Goal: Information Seeking & Learning: Learn about a topic

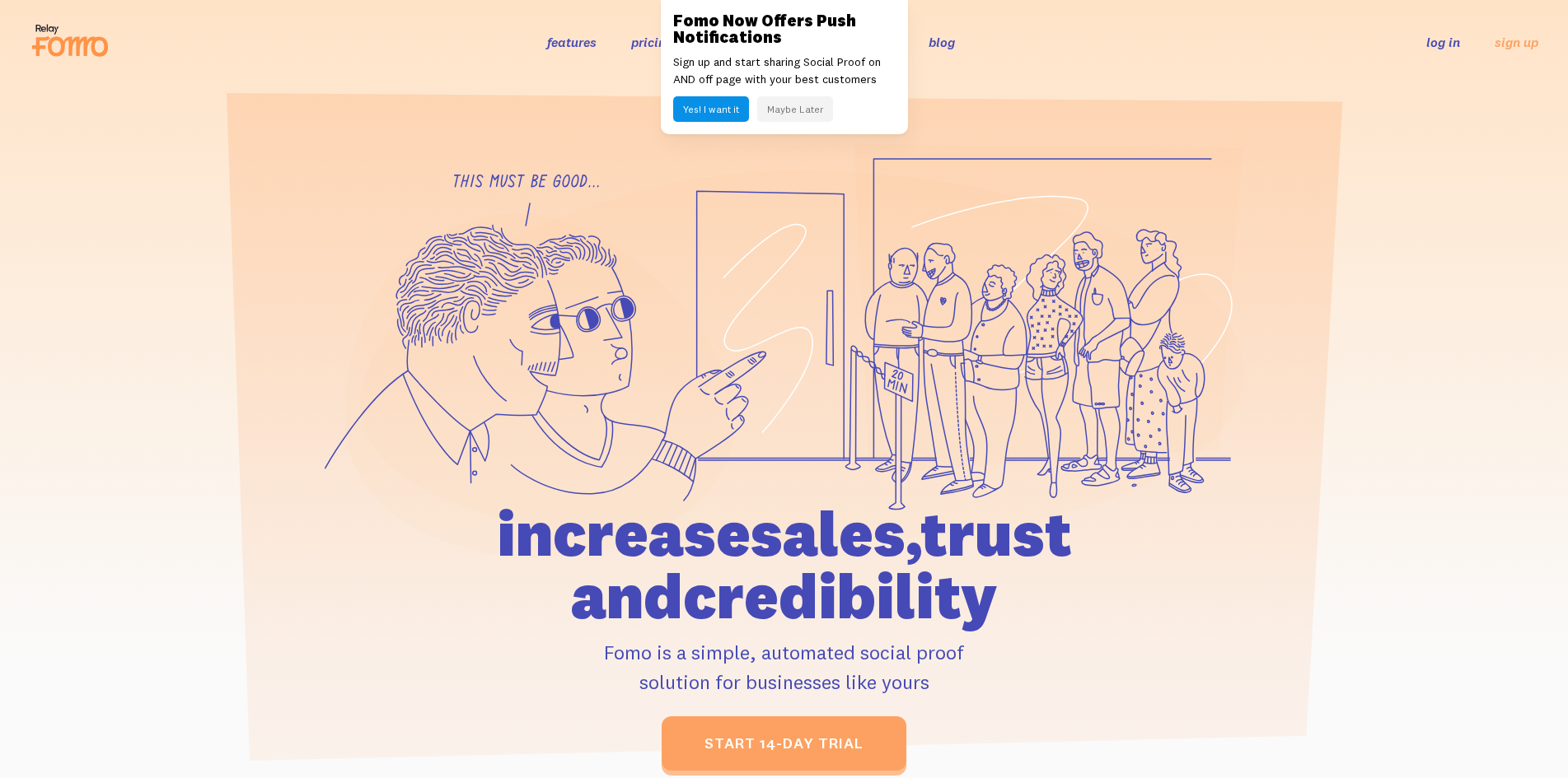
scroll to position [33, 0]
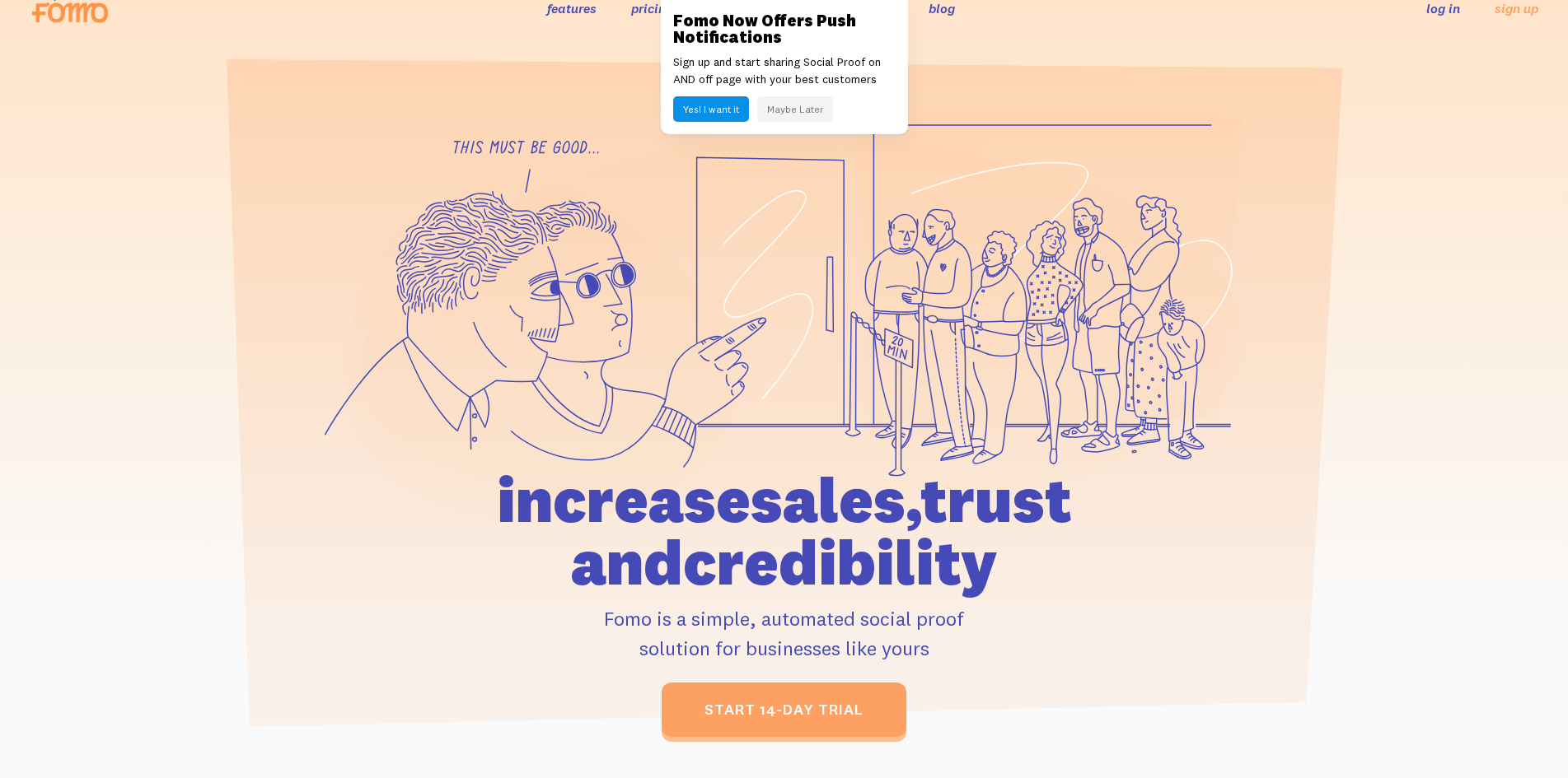
click at [561, 4] on link "features" at bounding box center [571, 8] width 49 height 17
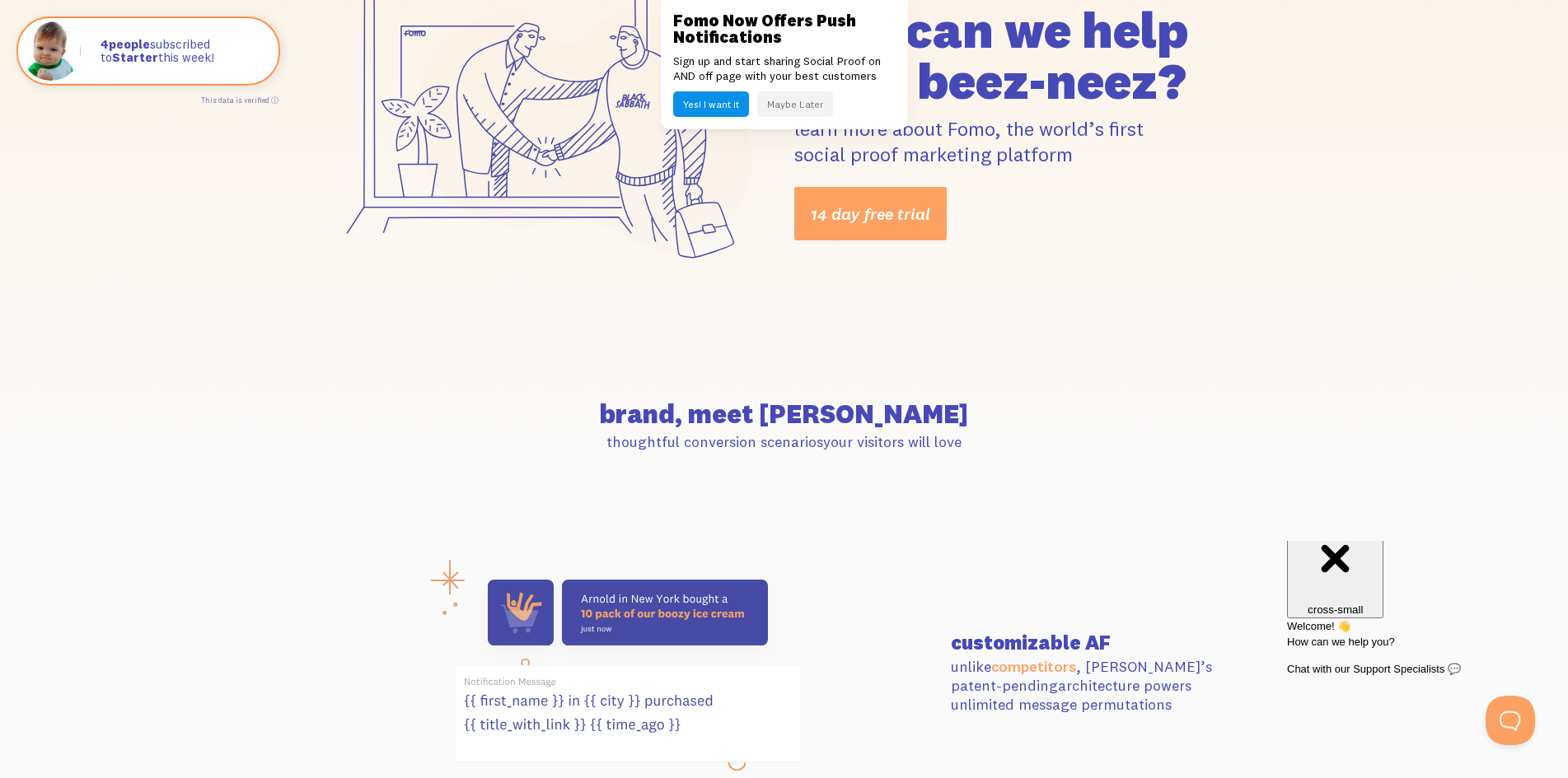
scroll to position [368, 0]
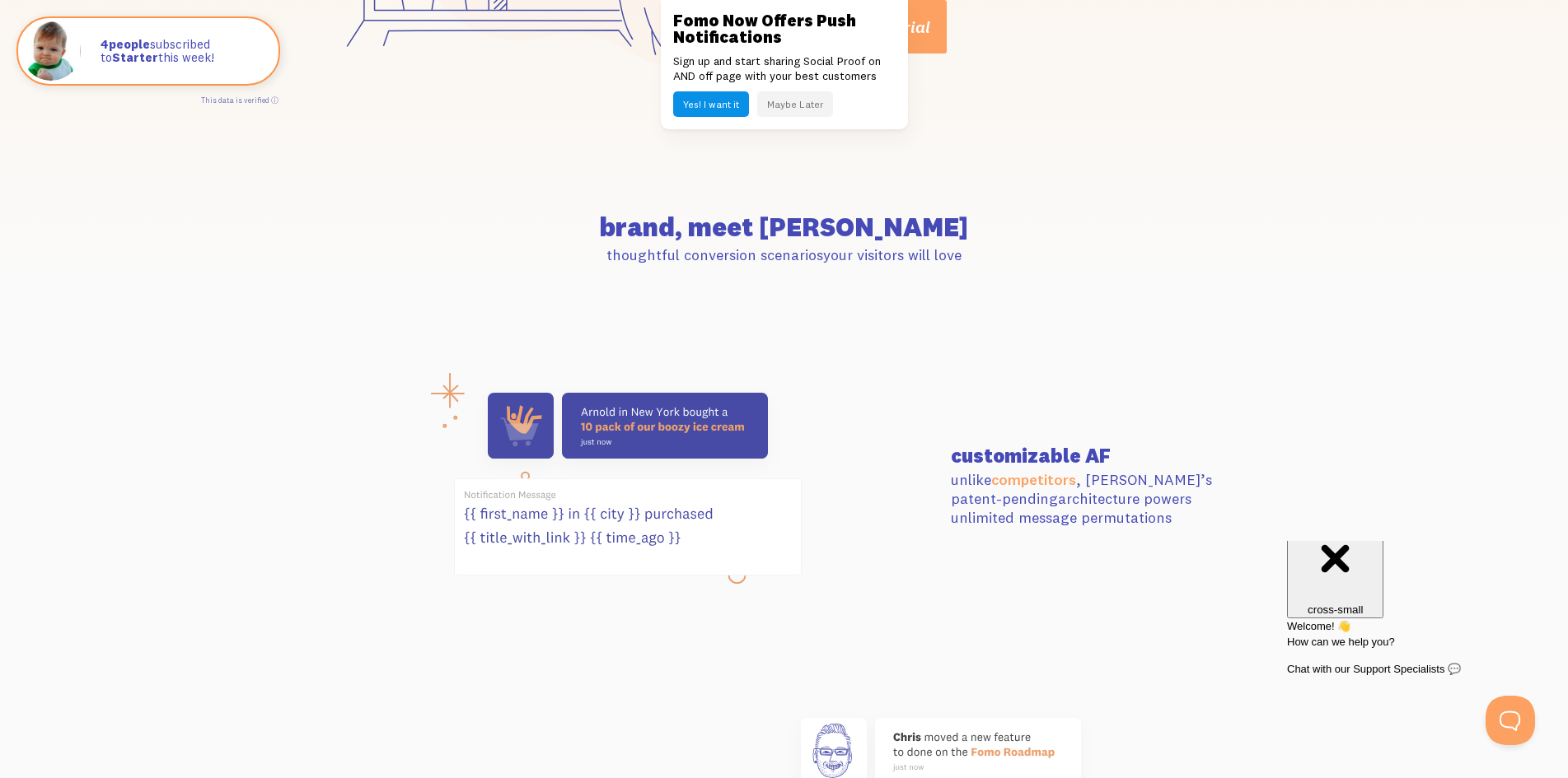
click at [822, 18] on h3 "Fomo Now Offers Push Notifications" at bounding box center [784, 28] width 222 height 33
click at [158, 374] on link at bounding box center [784, 389] width 1568 height 778
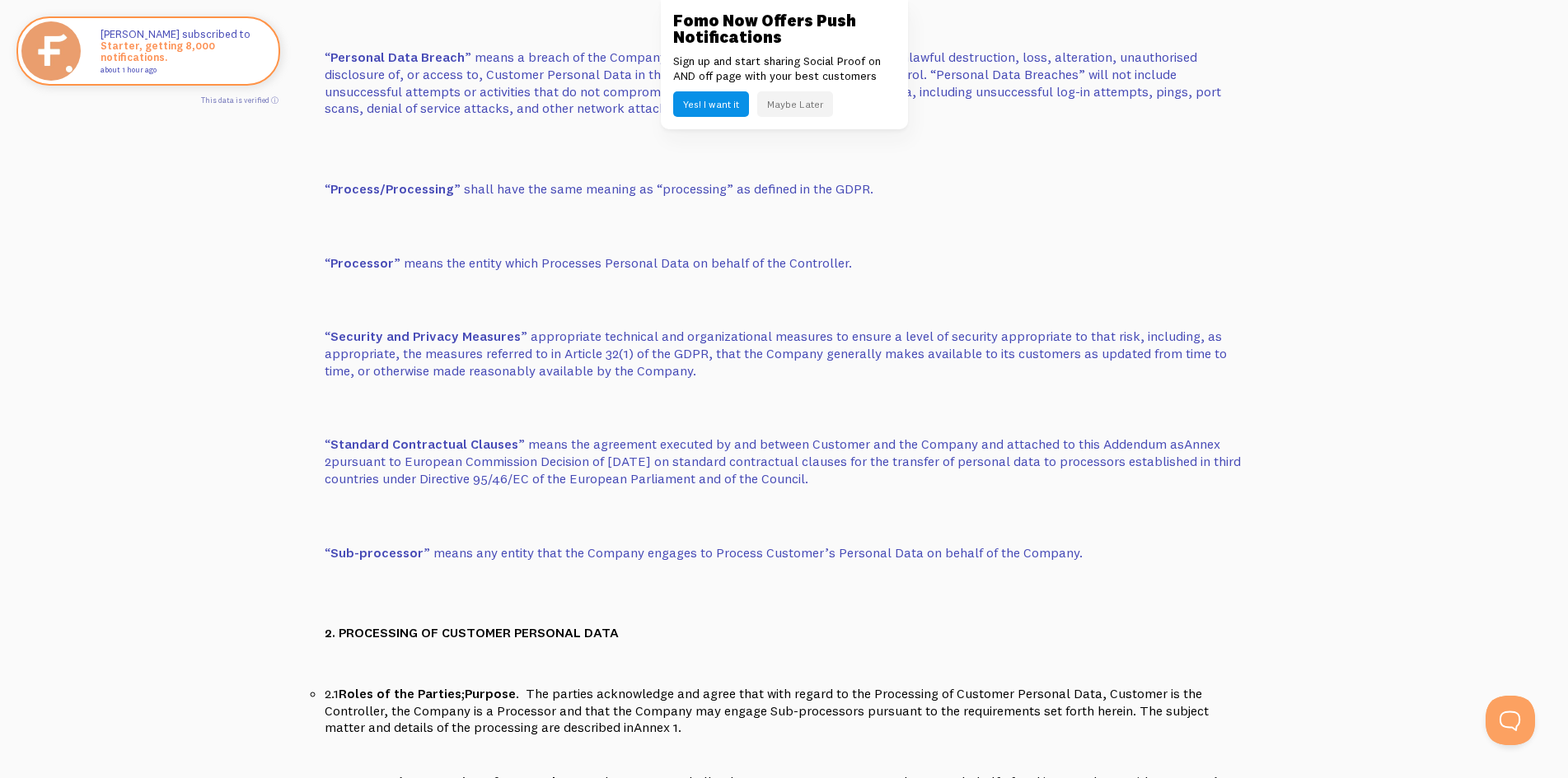
scroll to position [1175, 0]
